Goal: Transaction & Acquisition: Purchase product/service

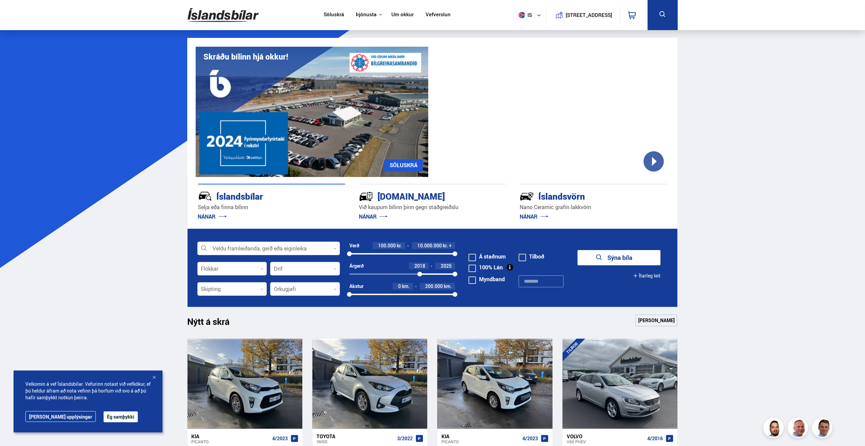
drag, startPoint x: 350, startPoint y: 274, endPoint x: 420, endPoint y: 281, distance: 70.1
click at [420, 281] on div "Árgerð 2018 2025 2018 2025" at bounding box center [402, 273] width 106 height 20
drag, startPoint x: 455, startPoint y: 254, endPoint x: 369, endPoint y: 255, distance: 86.3
click at [370, 255] on div at bounding box center [369, 253] width 5 height 5
click at [638, 260] on button "Sýna 20 bíla" at bounding box center [618, 257] width 83 height 15
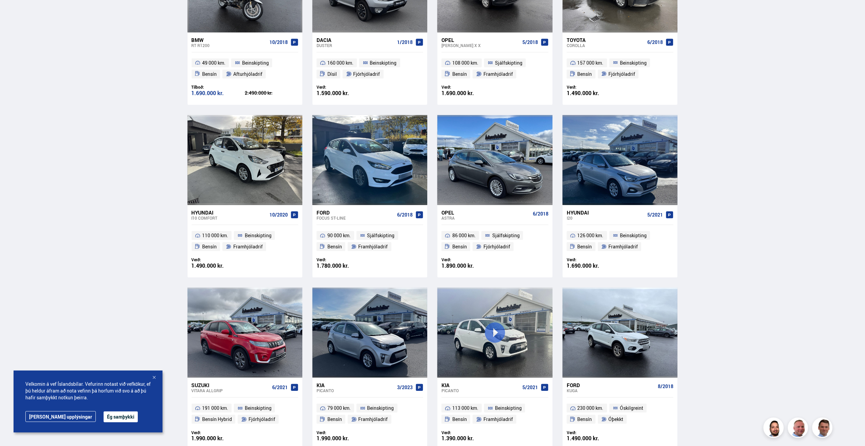
scroll to position [440, 0]
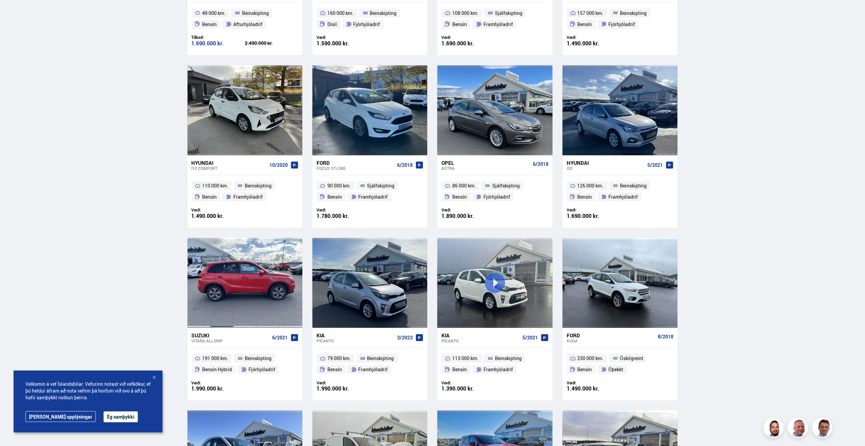
click at [223, 289] on div at bounding box center [221, 283] width 23 height 90
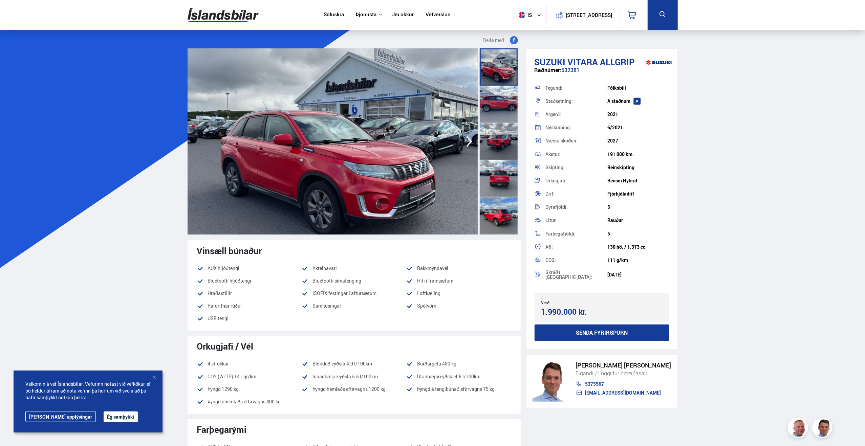
click at [491, 104] on div at bounding box center [499, 104] width 38 height 37
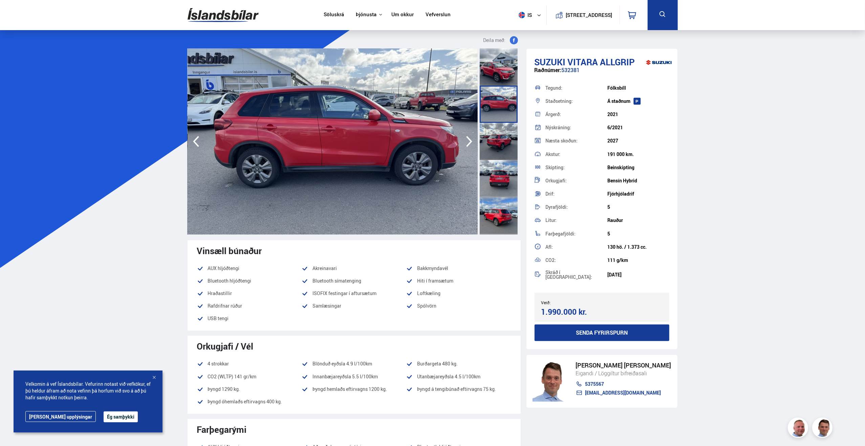
click at [469, 140] on icon "button" at bounding box center [469, 141] width 6 height 11
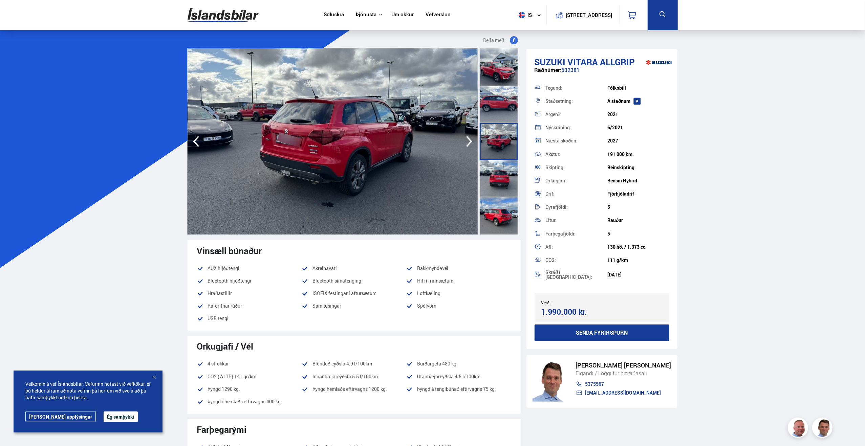
click at [469, 140] on icon "button" at bounding box center [469, 141] width 6 height 11
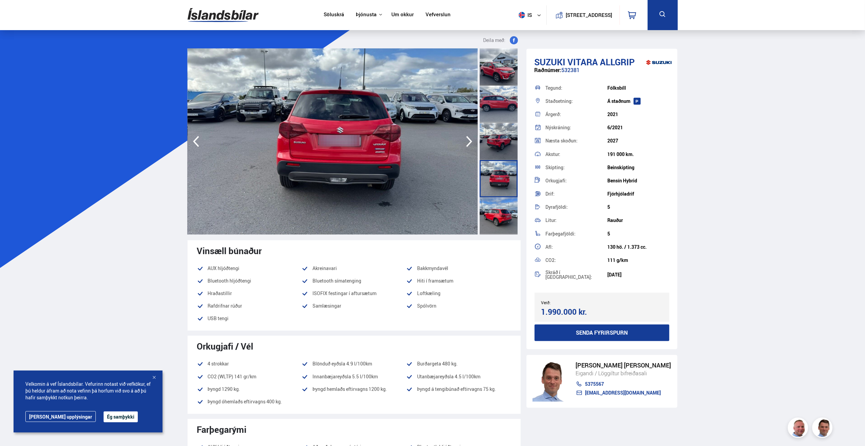
click at [469, 140] on icon "button" at bounding box center [469, 141] width 6 height 11
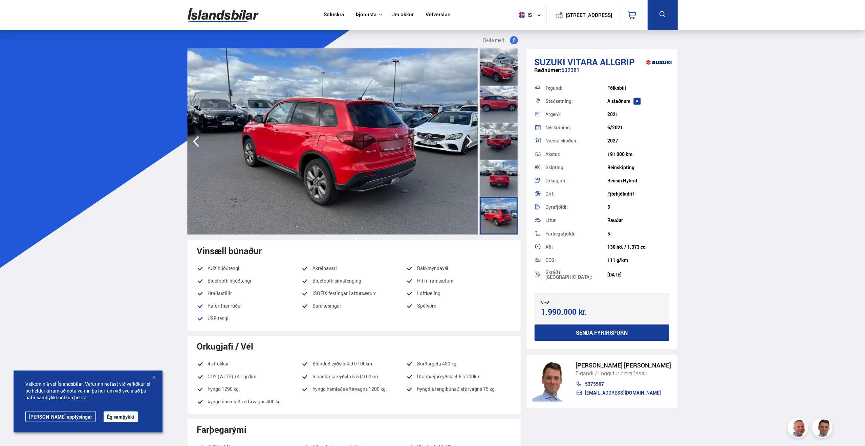
click at [469, 140] on icon "button" at bounding box center [469, 141] width 6 height 11
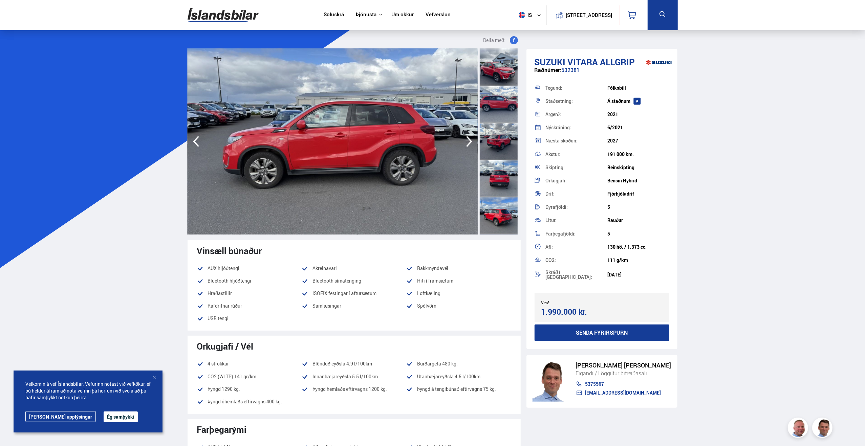
click at [469, 140] on icon "button" at bounding box center [469, 141] width 6 height 11
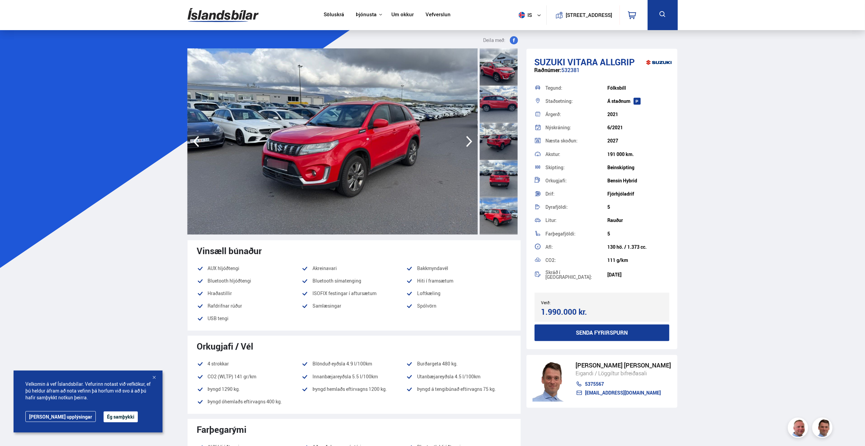
click at [469, 140] on icon "button" at bounding box center [469, 141] width 6 height 11
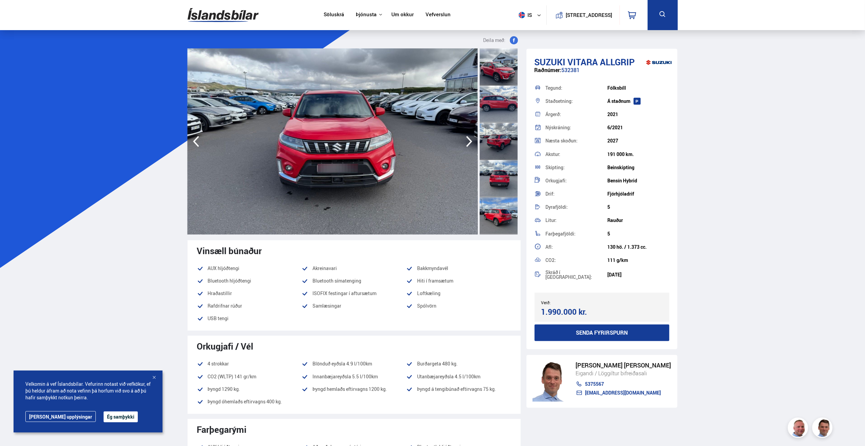
click at [469, 140] on icon "button" at bounding box center [469, 141] width 6 height 11
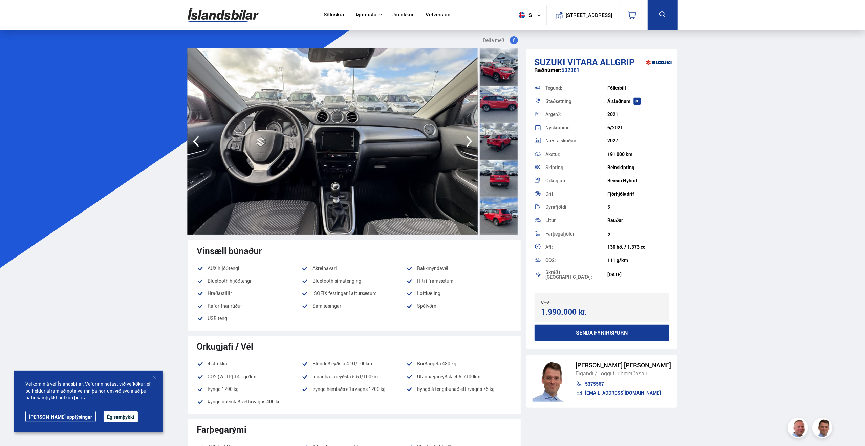
click at [469, 140] on icon "button" at bounding box center [469, 141] width 6 height 11
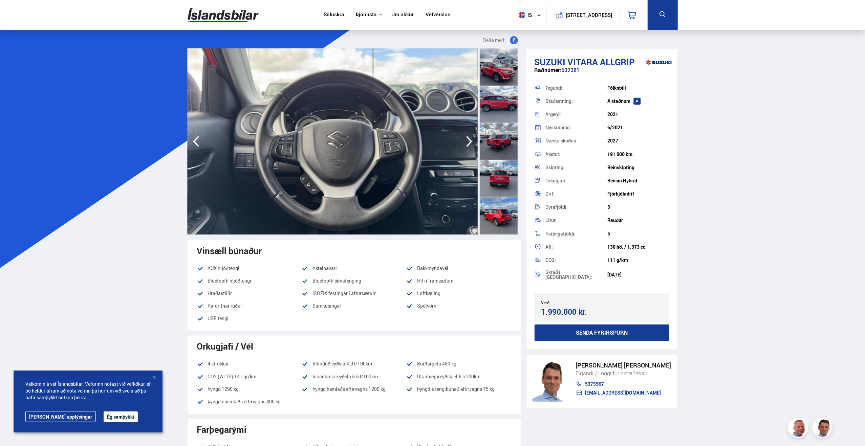
click at [469, 140] on icon "button" at bounding box center [469, 141] width 6 height 11
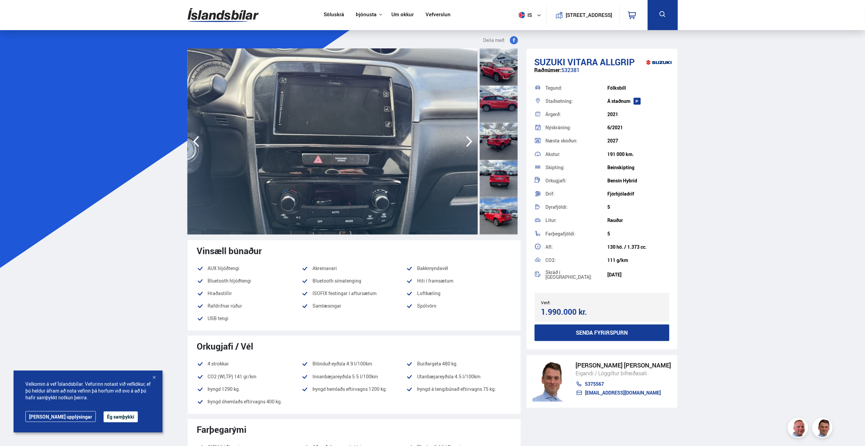
click at [469, 140] on icon "button" at bounding box center [469, 141] width 6 height 11
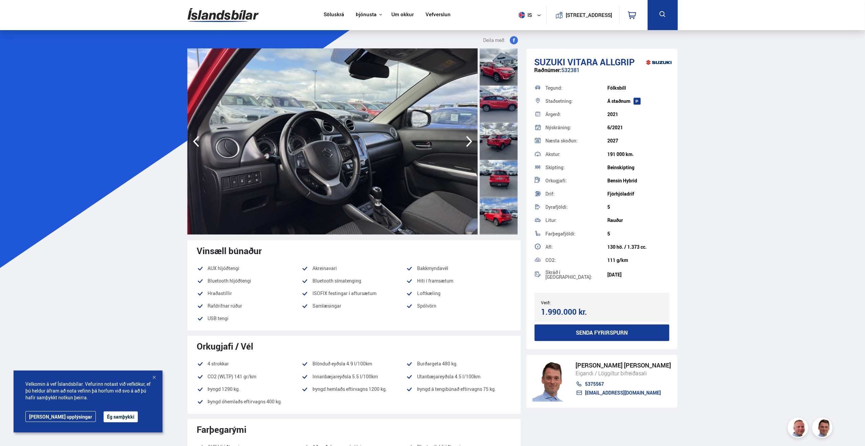
click at [469, 140] on icon "button" at bounding box center [469, 141] width 6 height 11
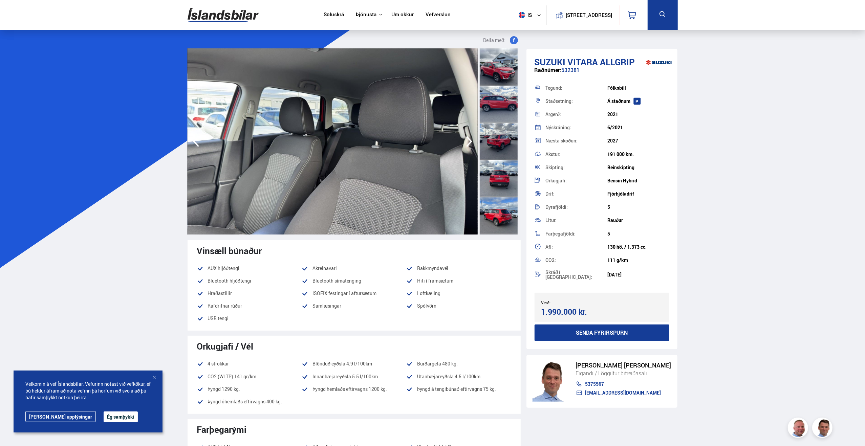
click at [469, 140] on icon "button" at bounding box center [469, 141] width 6 height 11
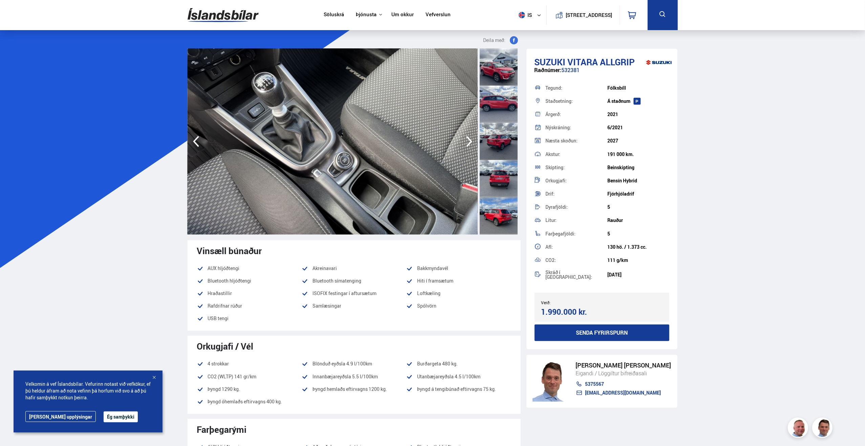
click at [469, 140] on icon "button" at bounding box center [469, 141] width 6 height 11
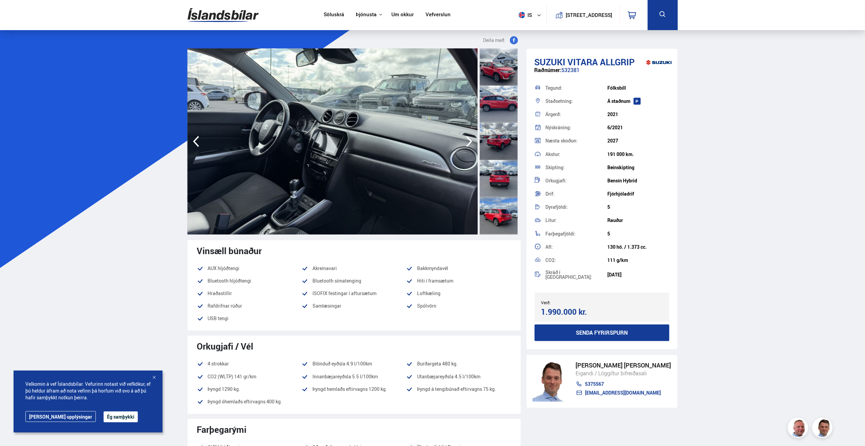
click at [469, 140] on icon "button" at bounding box center [469, 141] width 6 height 11
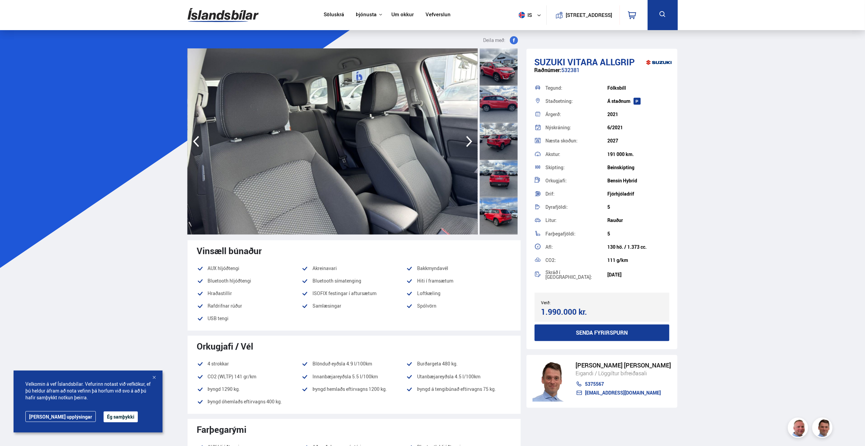
click at [469, 140] on icon "button" at bounding box center [469, 141] width 6 height 11
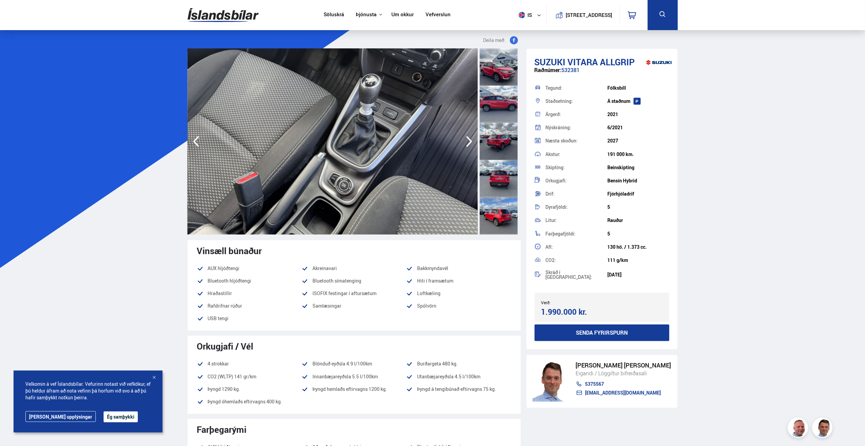
click at [469, 140] on icon "button" at bounding box center [469, 141] width 6 height 11
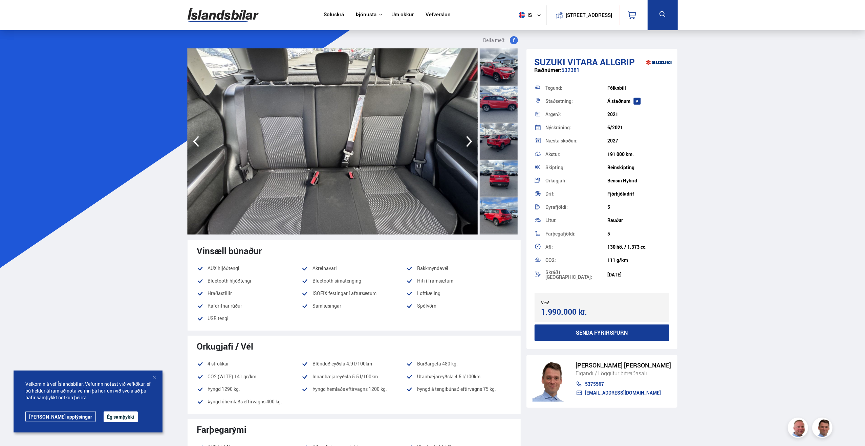
click at [469, 140] on icon "button" at bounding box center [469, 141] width 6 height 11
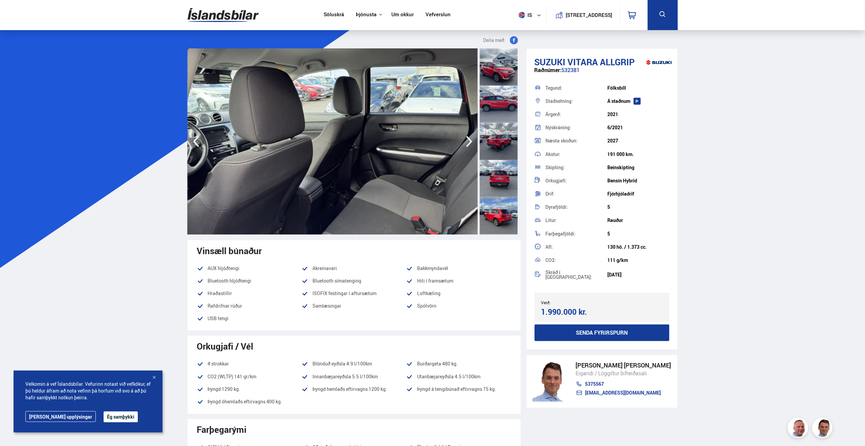
click at [469, 140] on icon "button" at bounding box center [469, 141] width 6 height 11
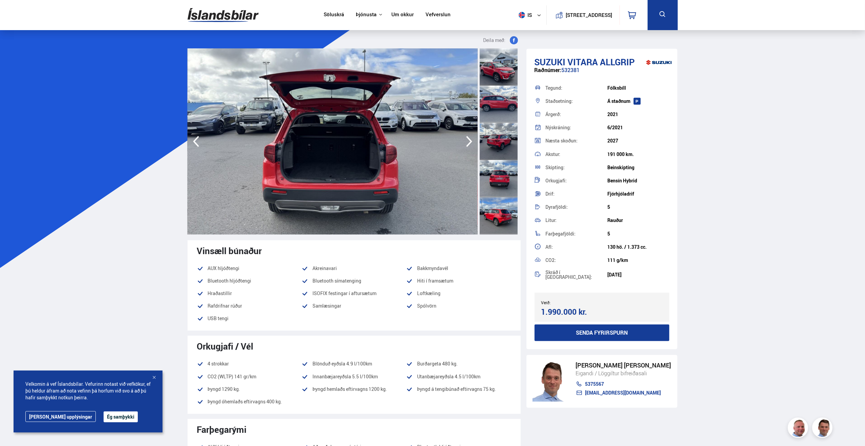
click at [469, 140] on icon "button" at bounding box center [469, 141] width 6 height 11
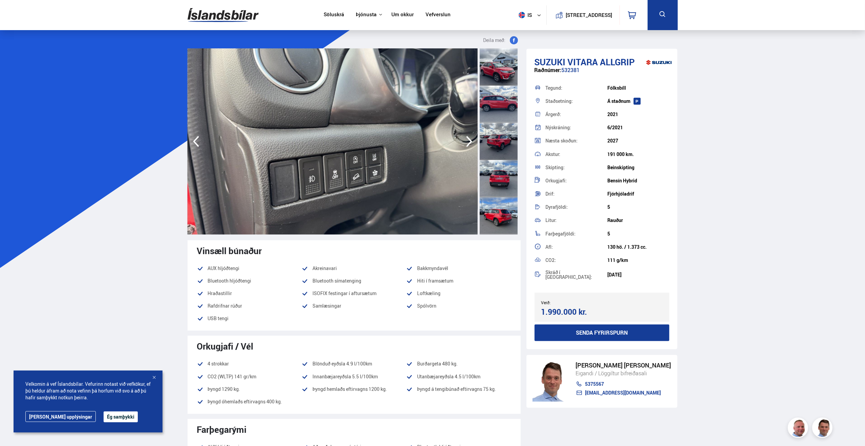
click at [469, 140] on icon "button" at bounding box center [469, 141] width 6 height 11
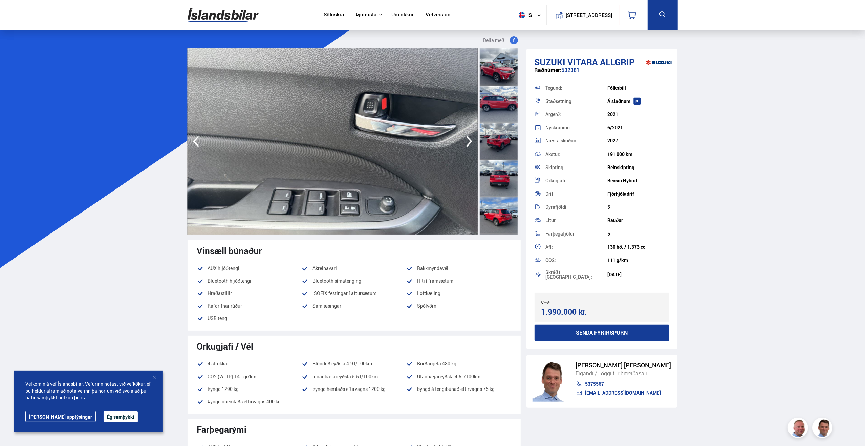
click at [469, 140] on icon "button" at bounding box center [469, 141] width 6 height 11
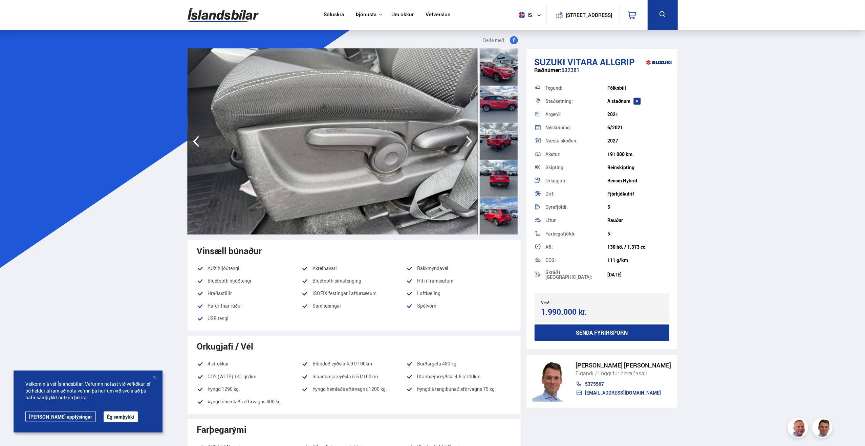
click at [469, 140] on icon "button" at bounding box center [469, 141] width 6 height 11
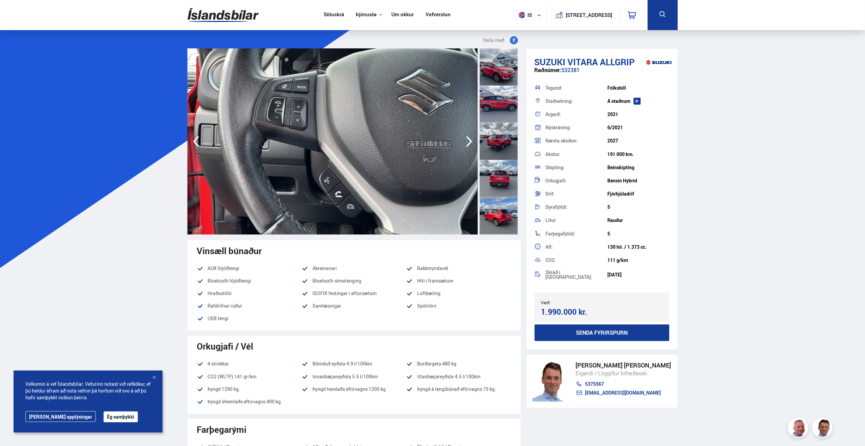
click at [469, 140] on icon "button" at bounding box center [469, 141] width 6 height 11
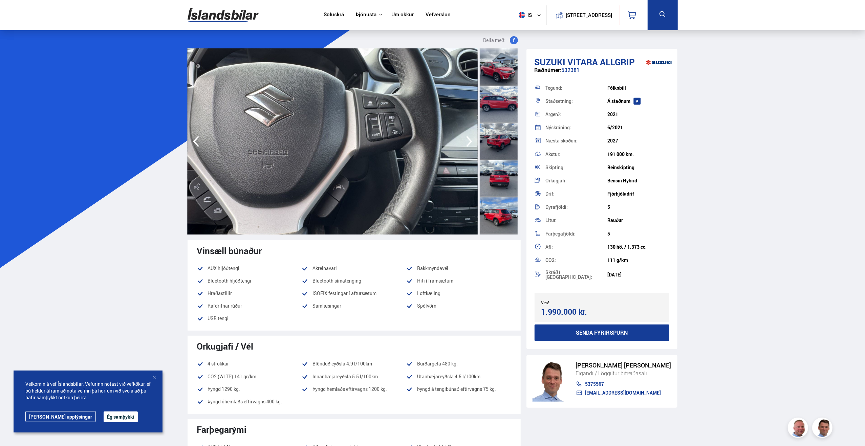
click at [469, 140] on icon "button" at bounding box center [469, 141] width 6 height 11
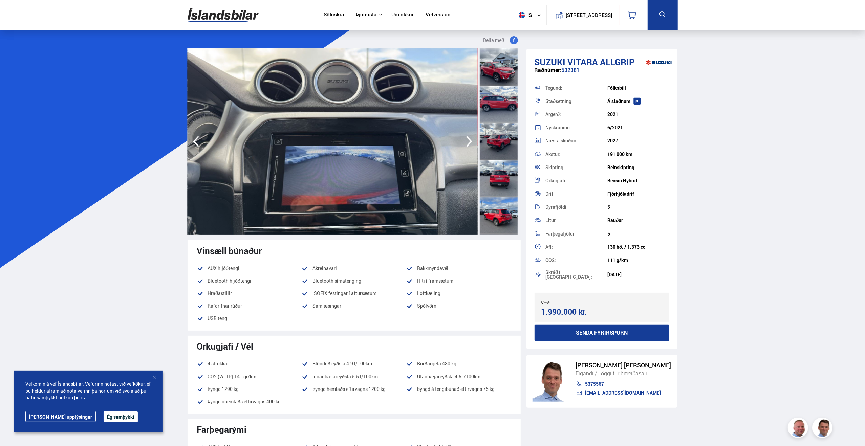
click at [469, 140] on icon "button" at bounding box center [469, 141] width 6 height 11
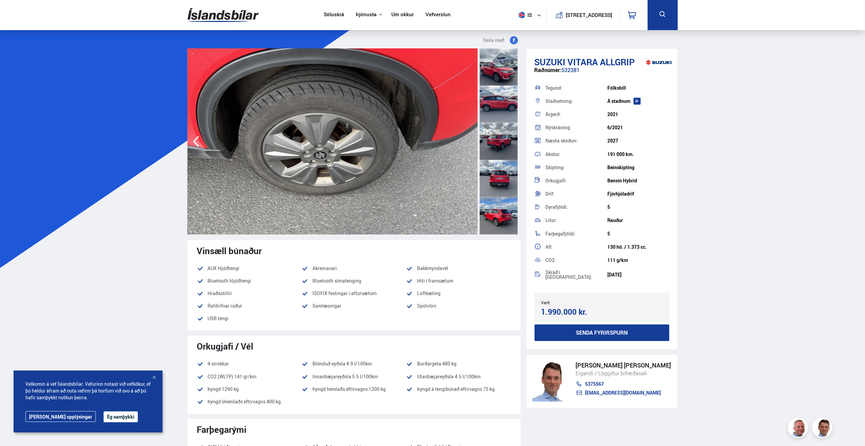
click at [469, 140] on img at bounding box center [333, 141] width 290 height 186
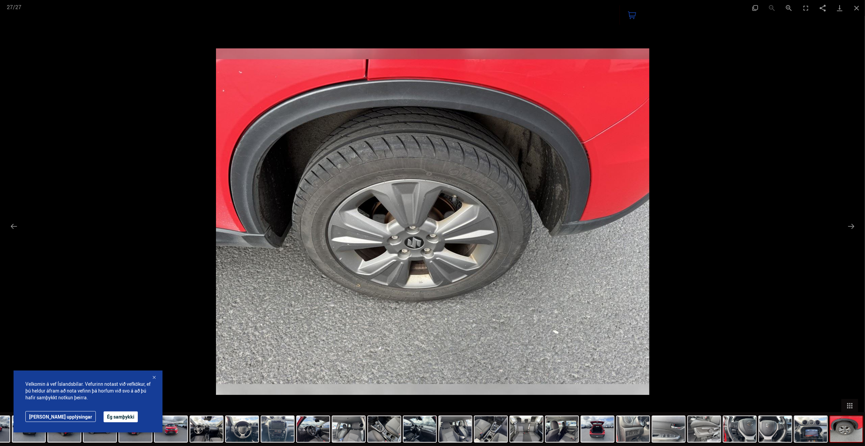
scroll to position [512, 0]
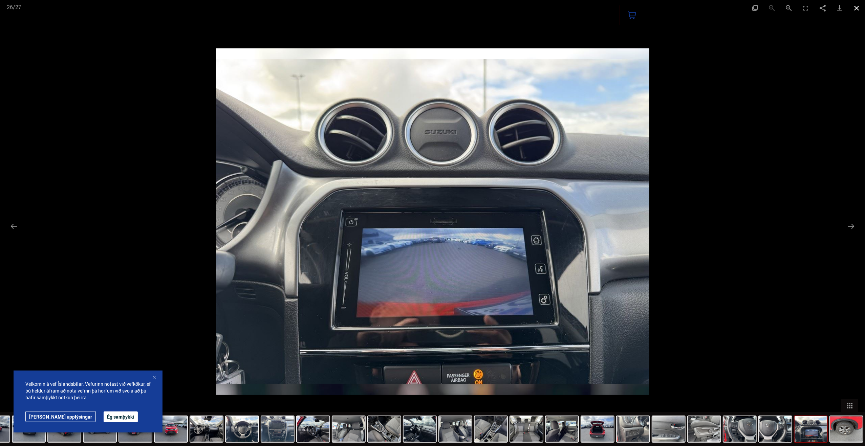
click at [858, 6] on button "Close gallery" at bounding box center [856, 8] width 17 height 16
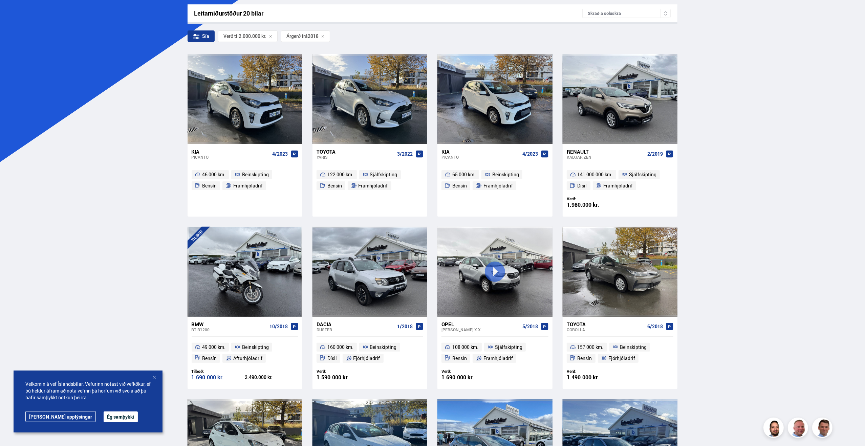
scroll to position [78, 0]
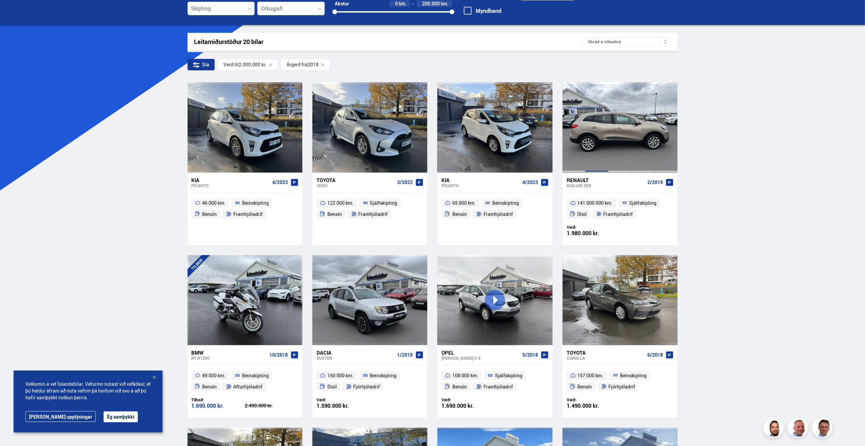
click at [607, 147] on div at bounding box center [596, 127] width 23 height 90
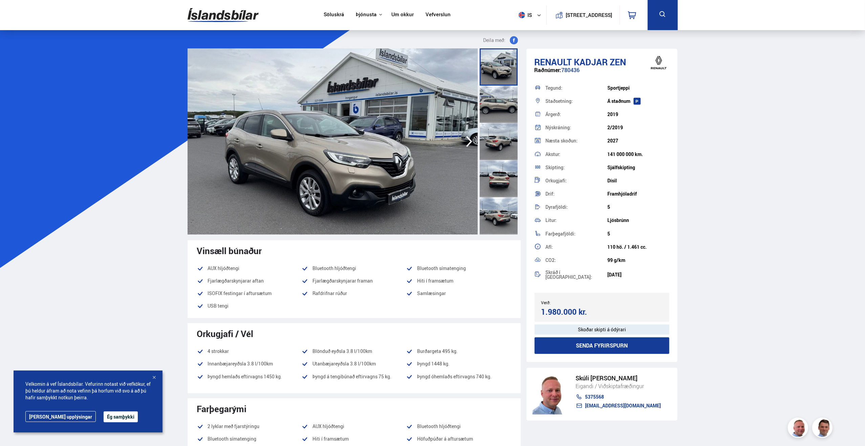
drag, startPoint x: 613, startPoint y: 153, endPoint x: 656, endPoint y: 153, distance: 42.6
click at [652, 153] on div "Akstur: 141 000 000 km." at bounding box center [601, 154] width 135 height 13
click at [658, 153] on div "141 000 000 km." at bounding box center [638, 154] width 62 height 5
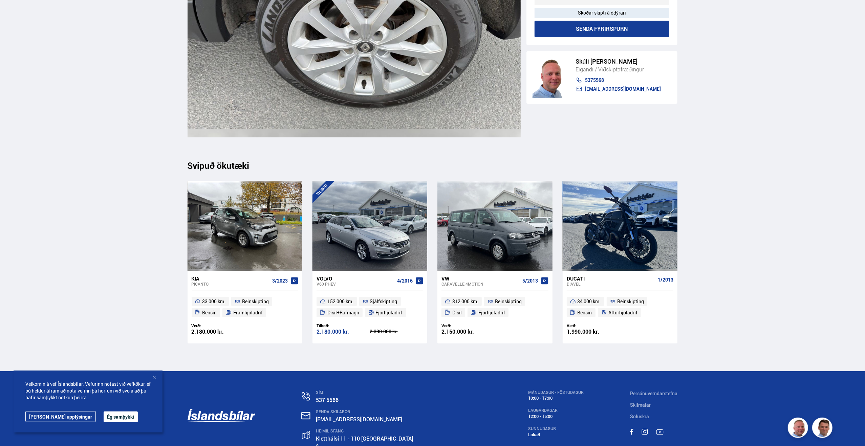
scroll to position [7886, 0]
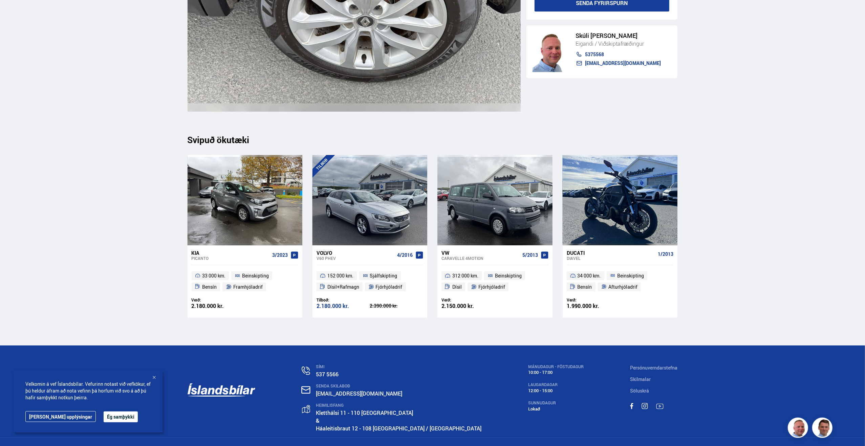
click at [154, 378] on div at bounding box center [154, 378] width 7 height 7
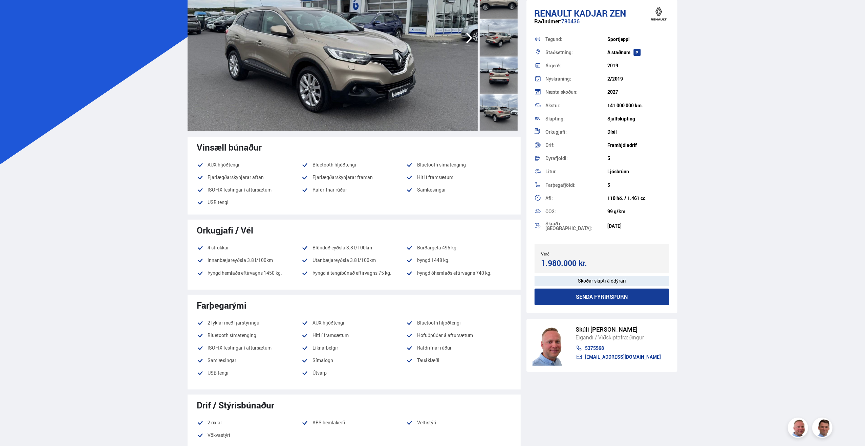
scroll to position [0, 0]
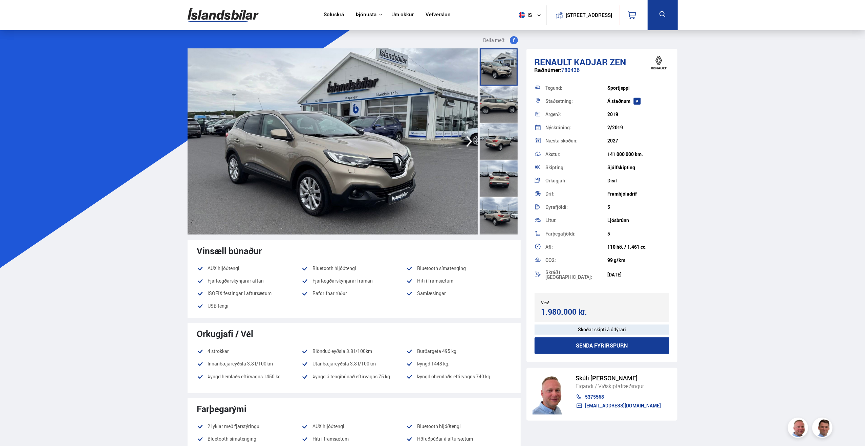
drag, startPoint x: 113, startPoint y: 252, endPoint x: 108, endPoint y: 145, distance: 107.7
